Goal: Book appointment/travel/reservation

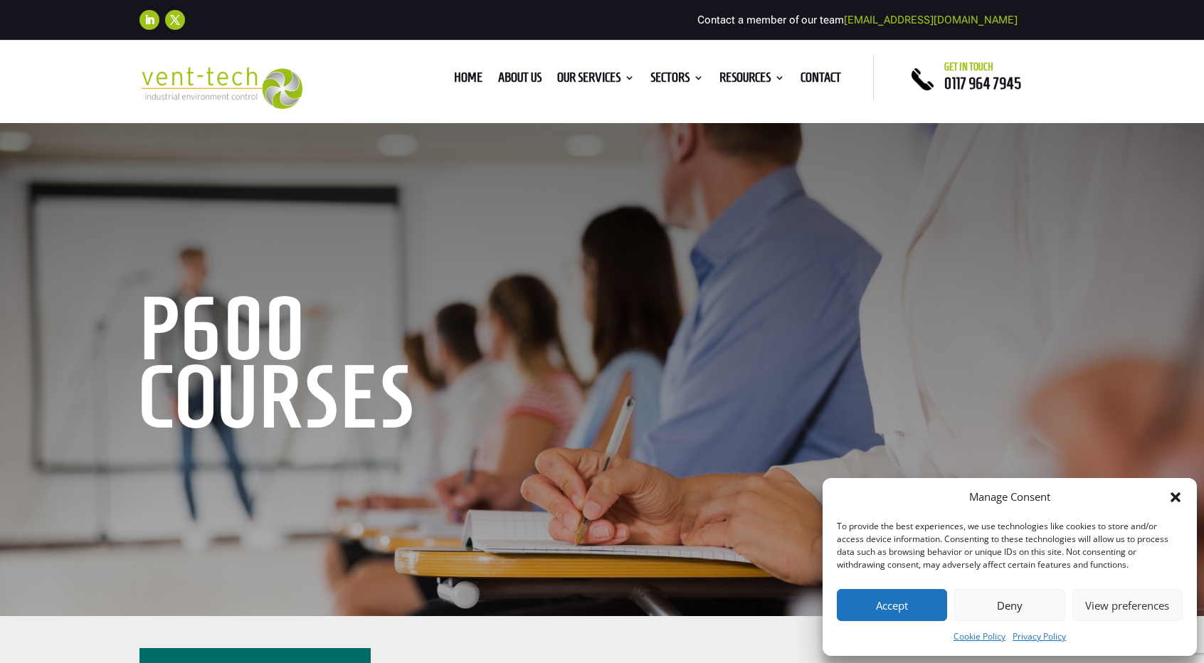
click at [918, 603] on button "Accept" at bounding box center [892, 605] width 110 height 32
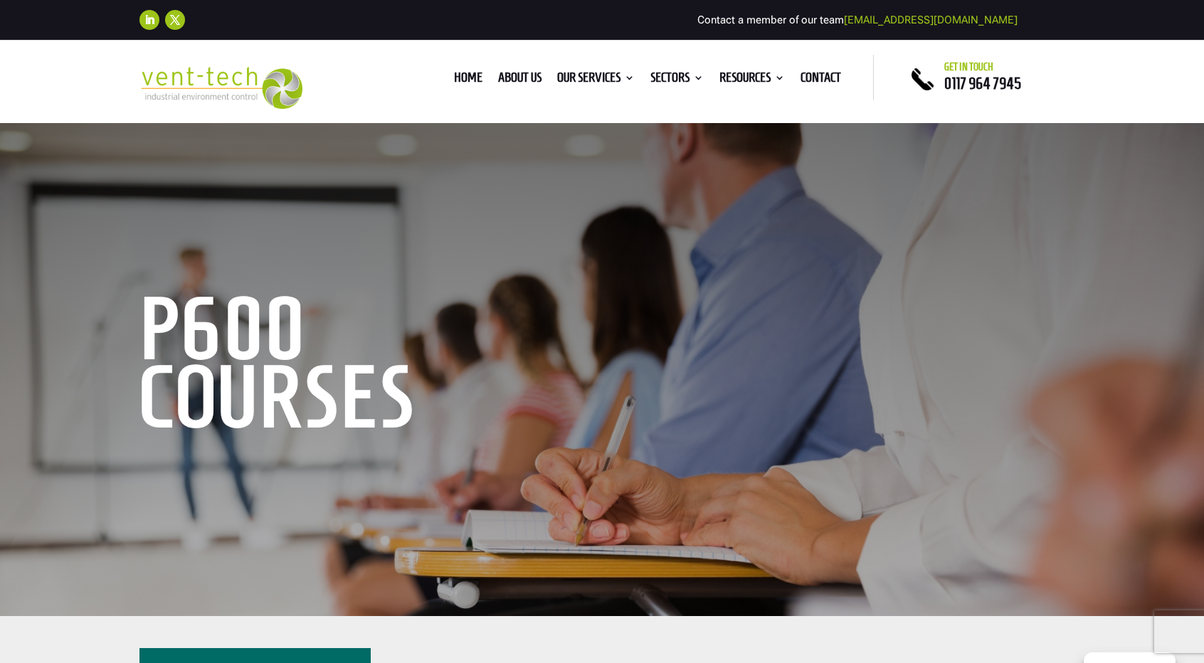
scroll to position [356, 0]
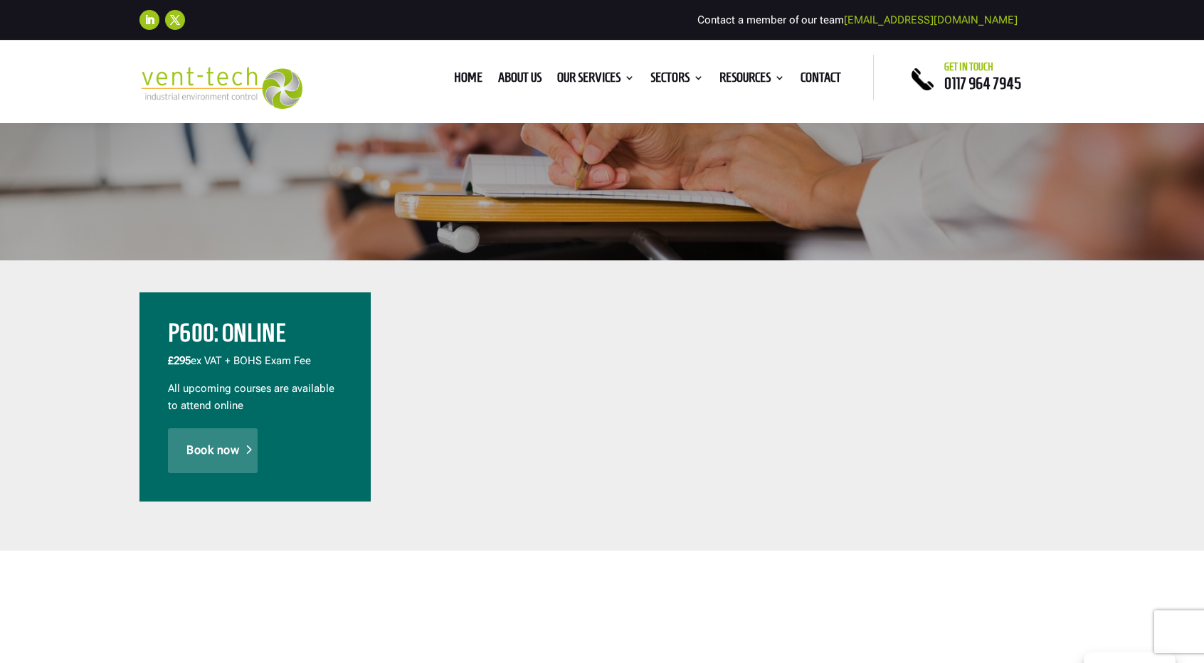
click at [198, 460] on link "Book now" at bounding box center [213, 450] width 90 height 44
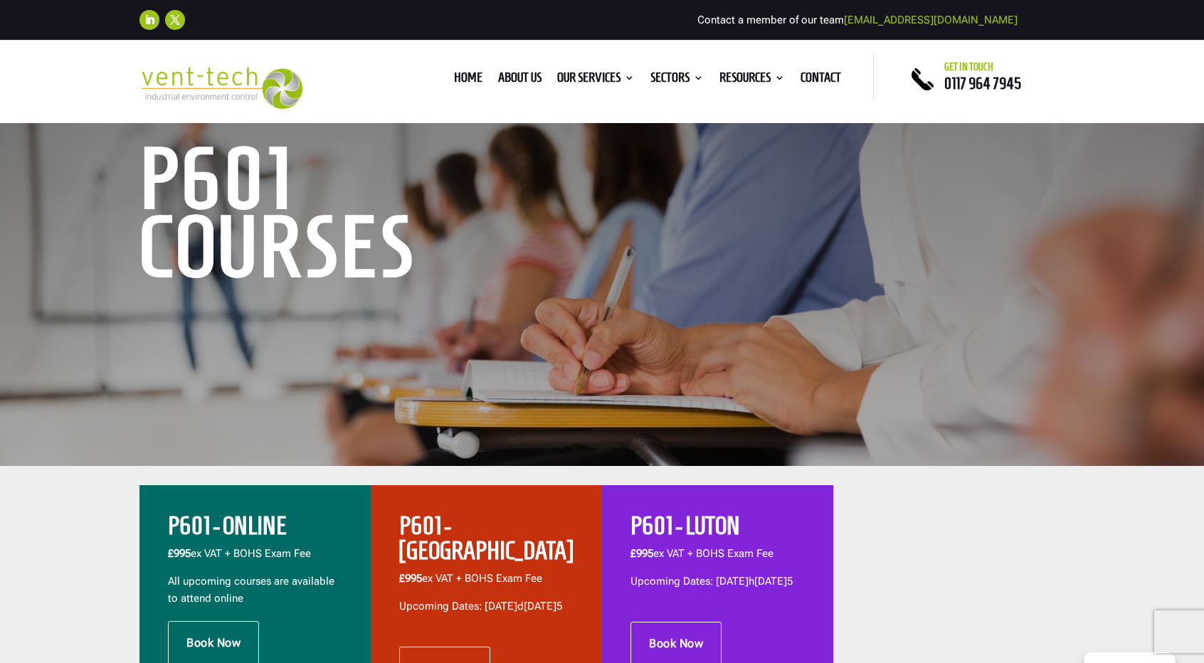
scroll to position [427, 0]
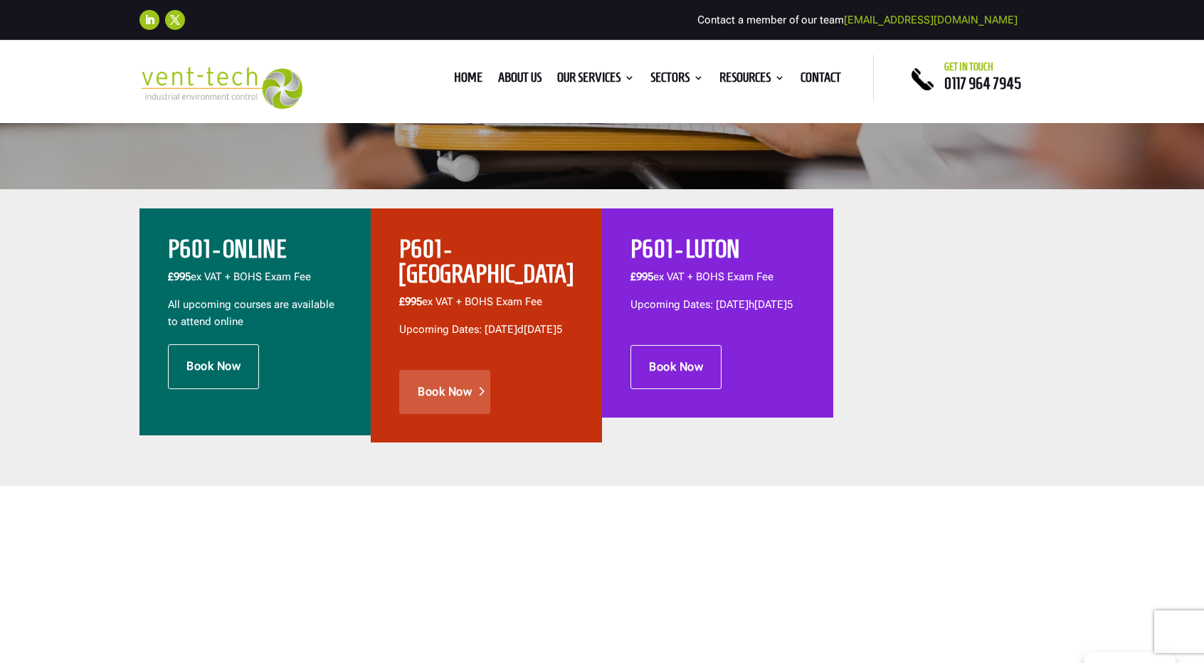
click at [448, 400] on link "Book Now" at bounding box center [444, 392] width 91 height 44
click at [181, 364] on link "Book Now" at bounding box center [213, 366] width 91 height 44
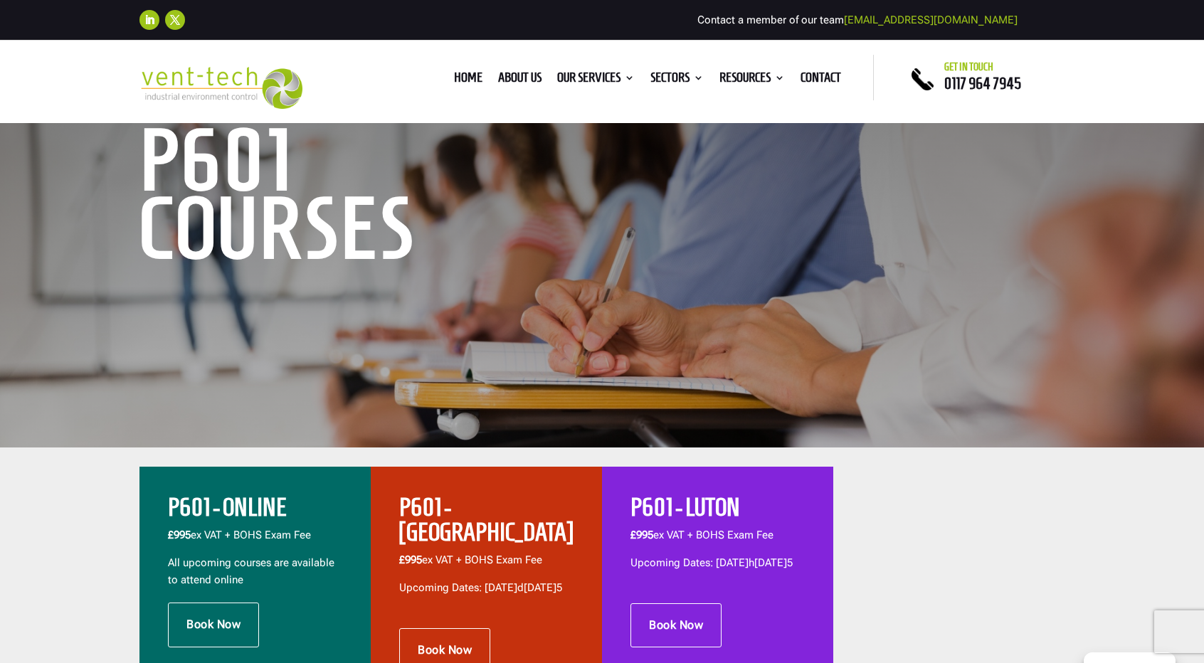
scroll to position [498, 0]
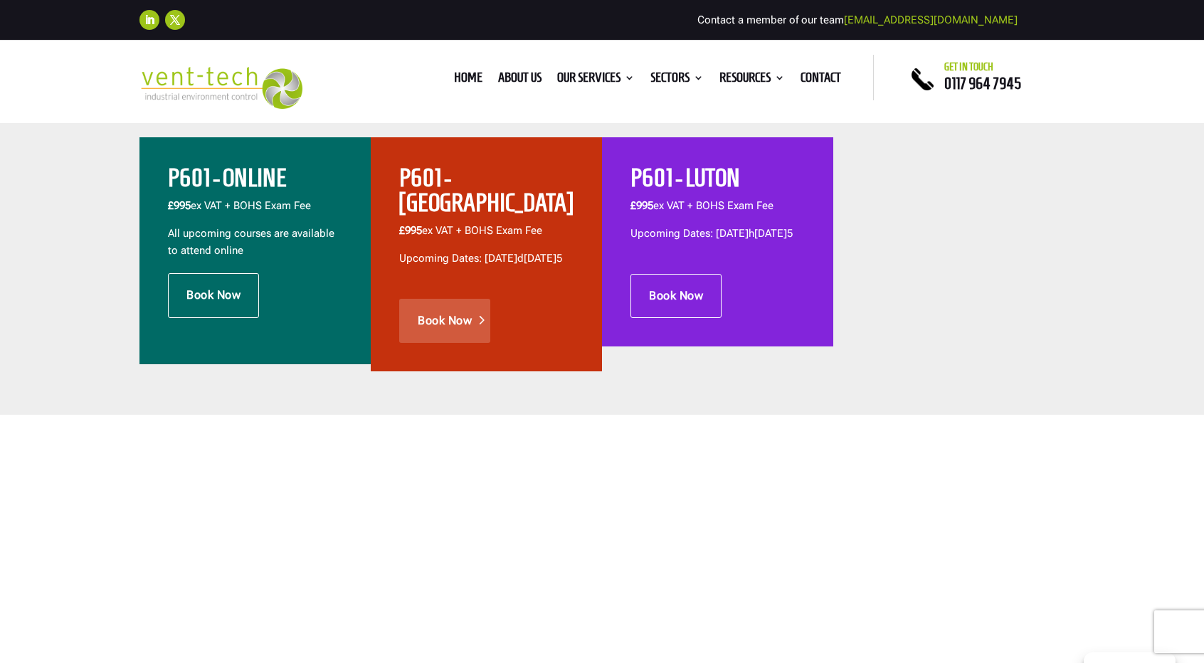
click at [460, 312] on link "Book Now" at bounding box center [444, 321] width 91 height 44
